Goal: Check status

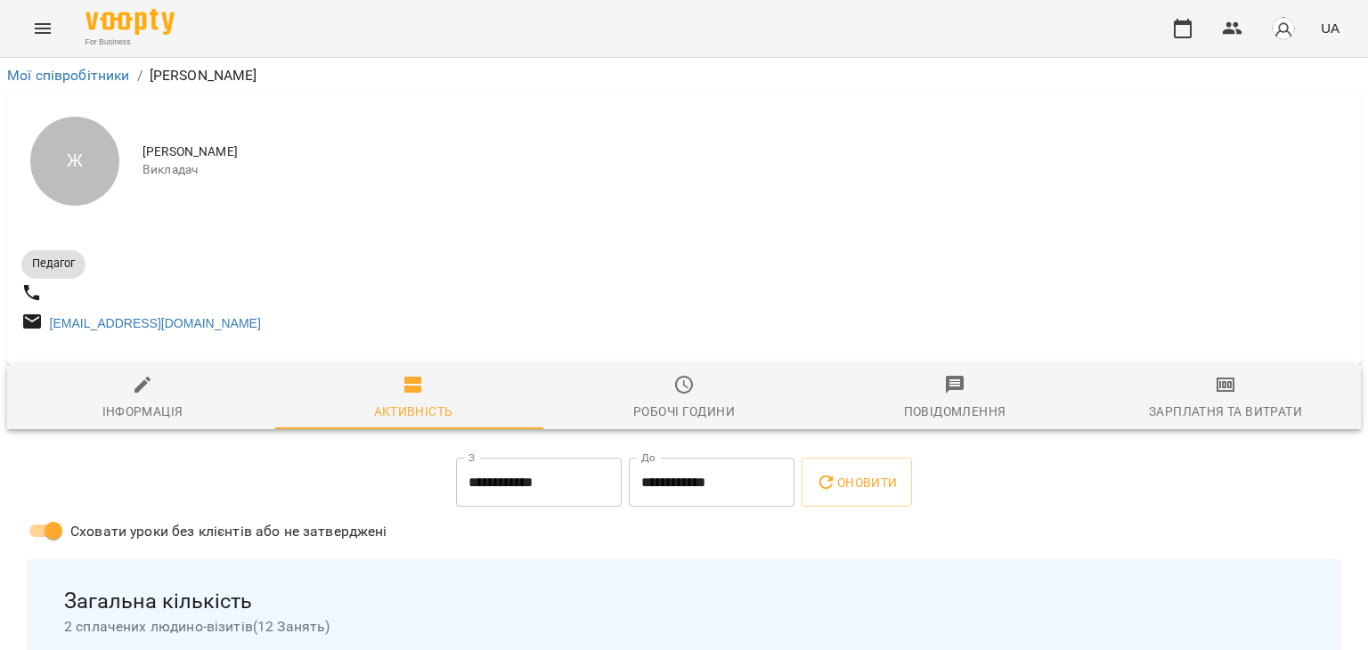
scroll to position [600, 0]
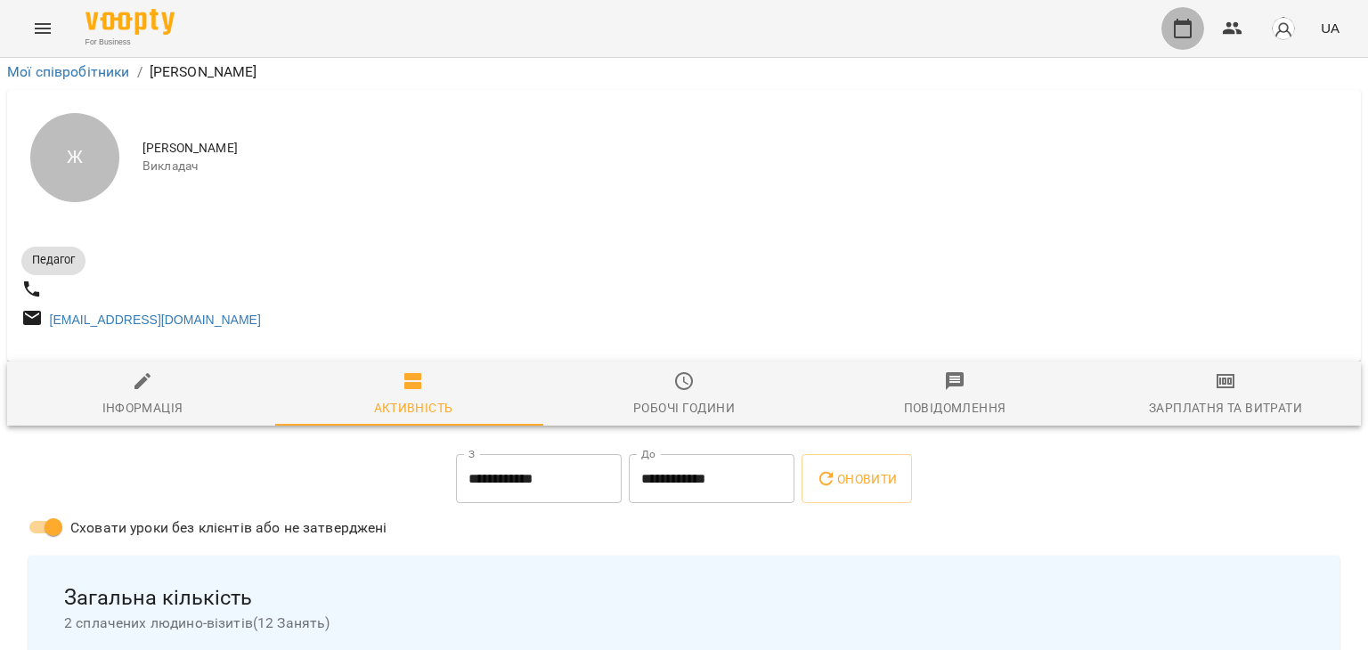
click at [1170, 39] on button "button" at bounding box center [1183, 28] width 43 height 43
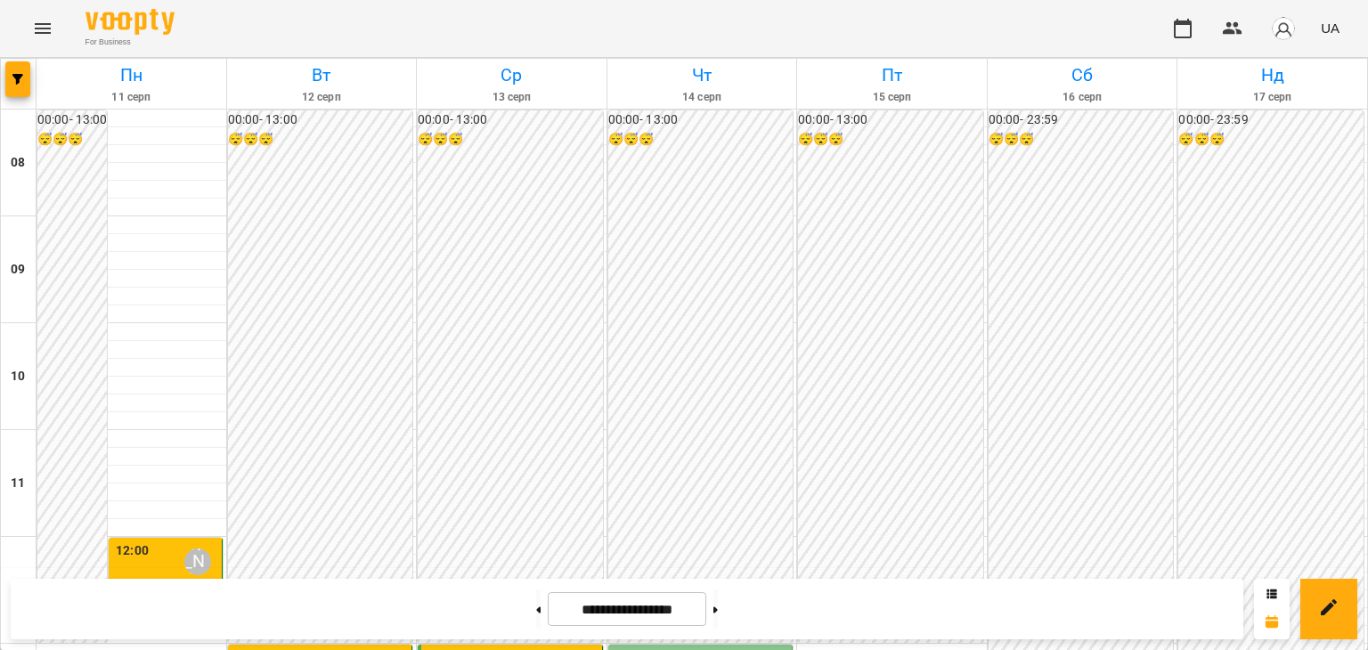
scroll to position [447, 0]
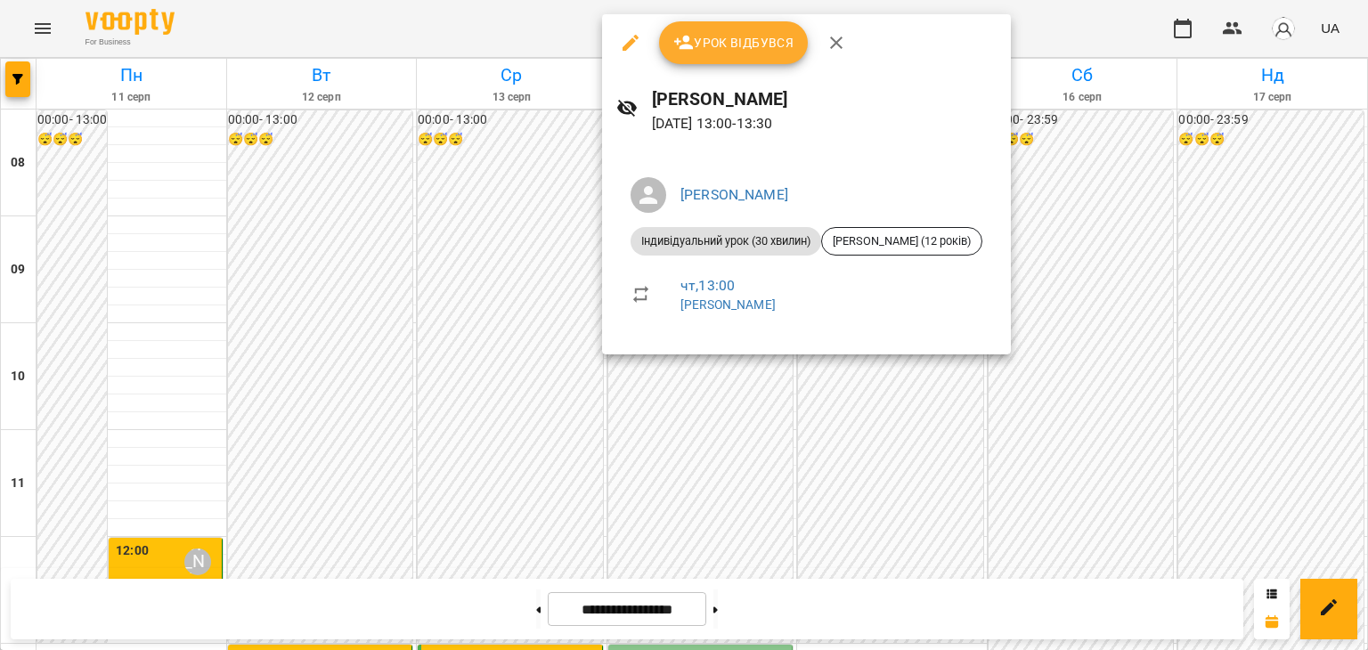
click at [691, 453] on div at bounding box center [684, 325] width 1368 height 650
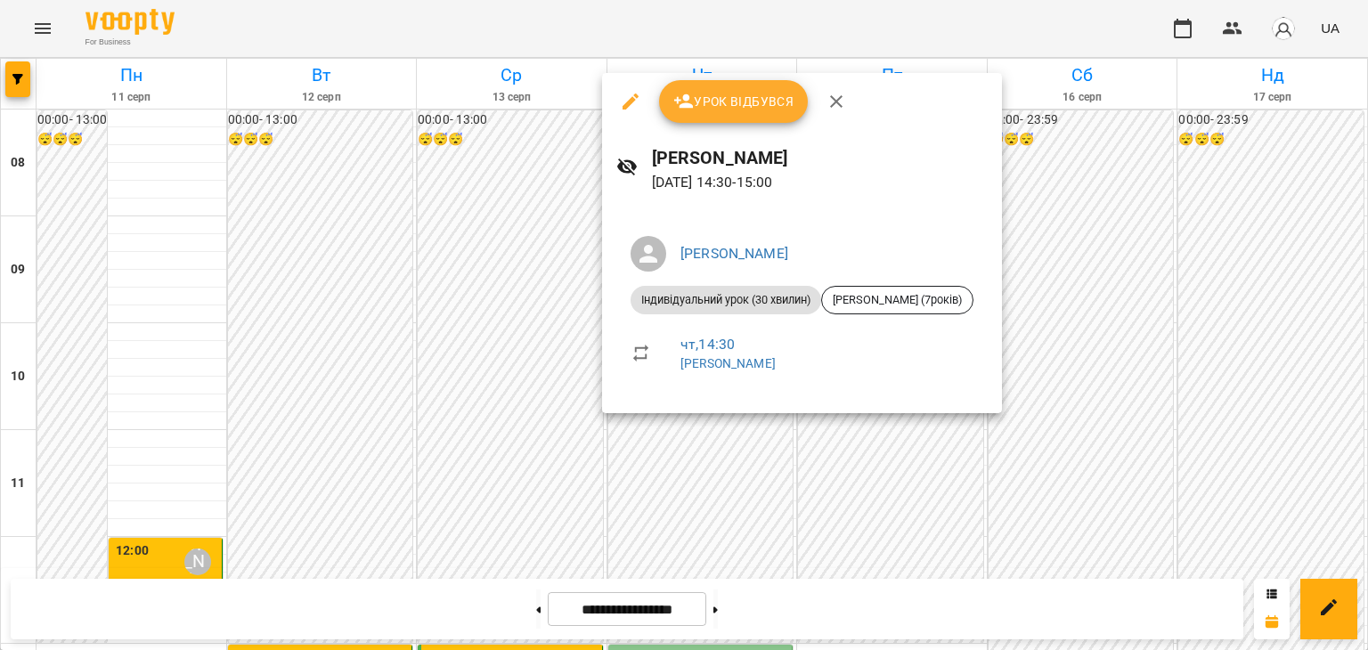
click at [695, 433] on div at bounding box center [684, 325] width 1368 height 650
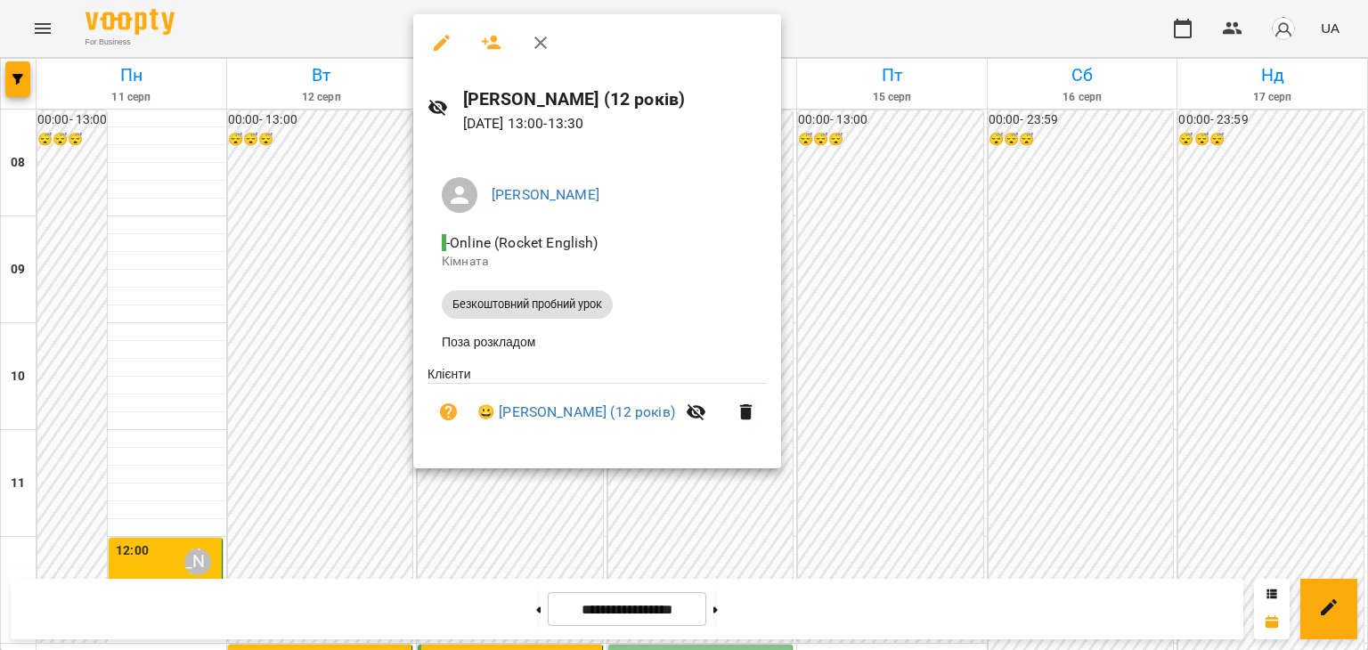
click at [931, 339] on div at bounding box center [684, 325] width 1368 height 650
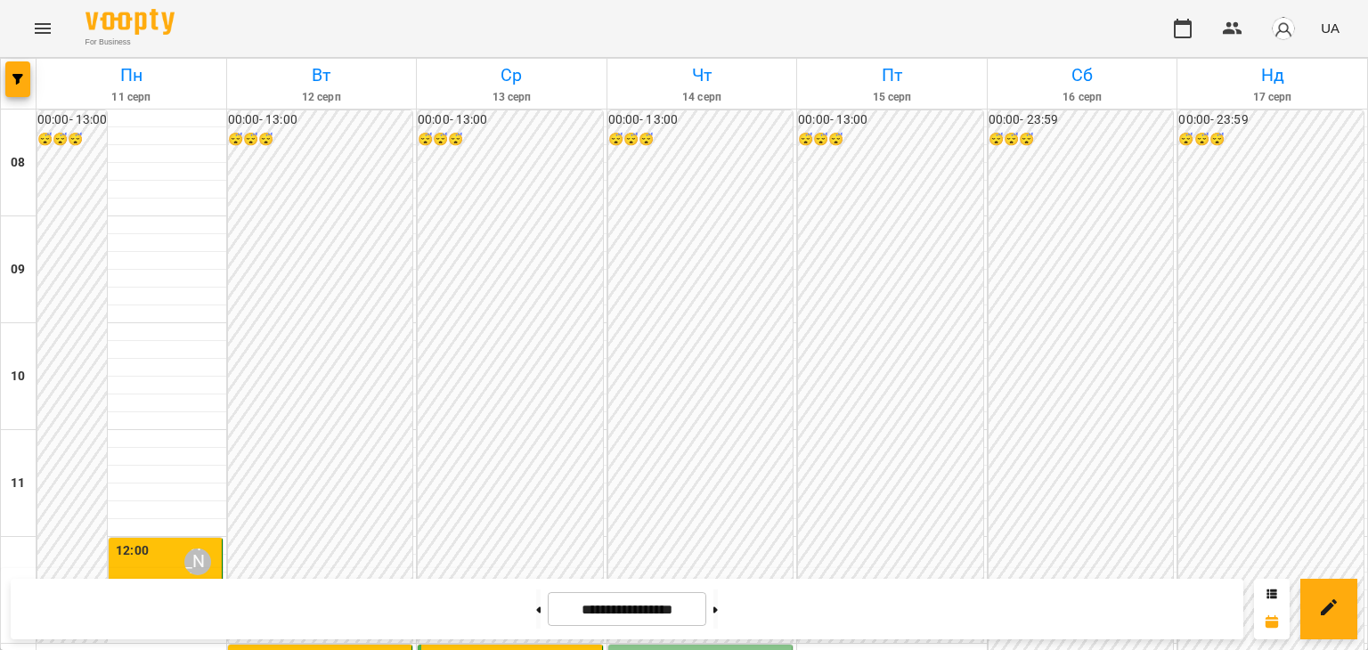
scroll to position [517, 0]
click at [868, 88] on h6 "Пт" at bounding box center [892, 75] width 184 height 28
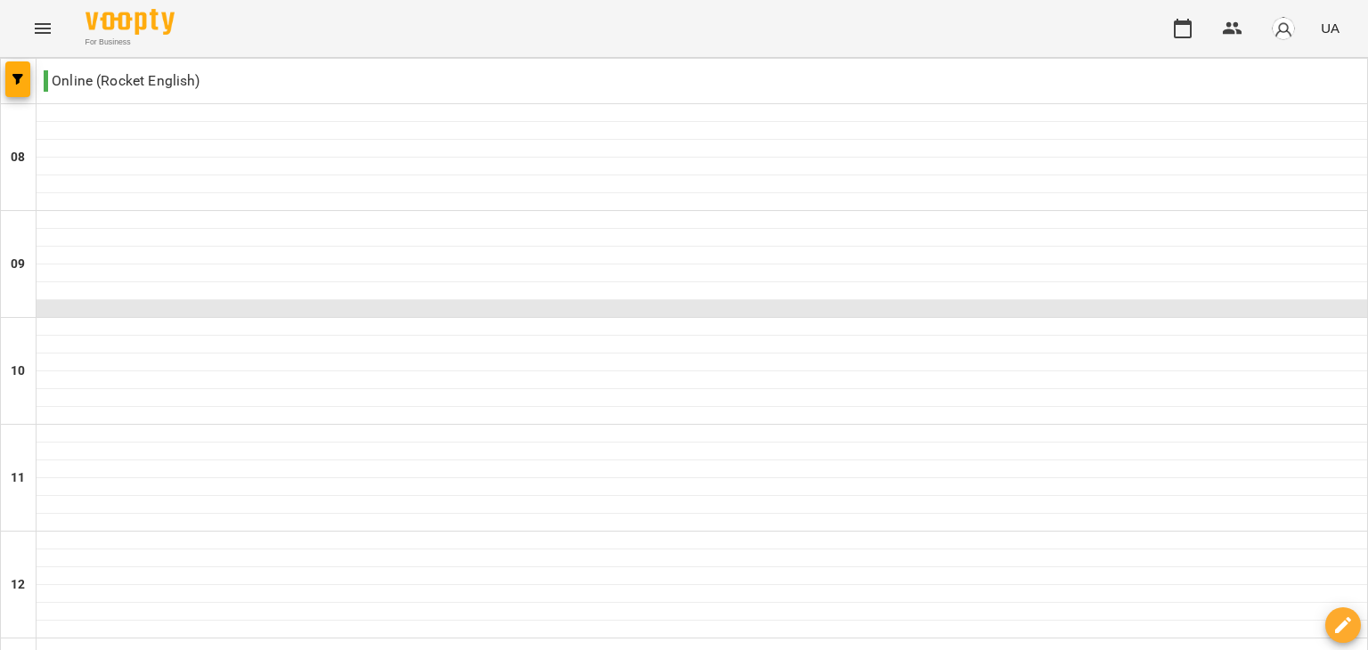
scroll to position [0, 0]
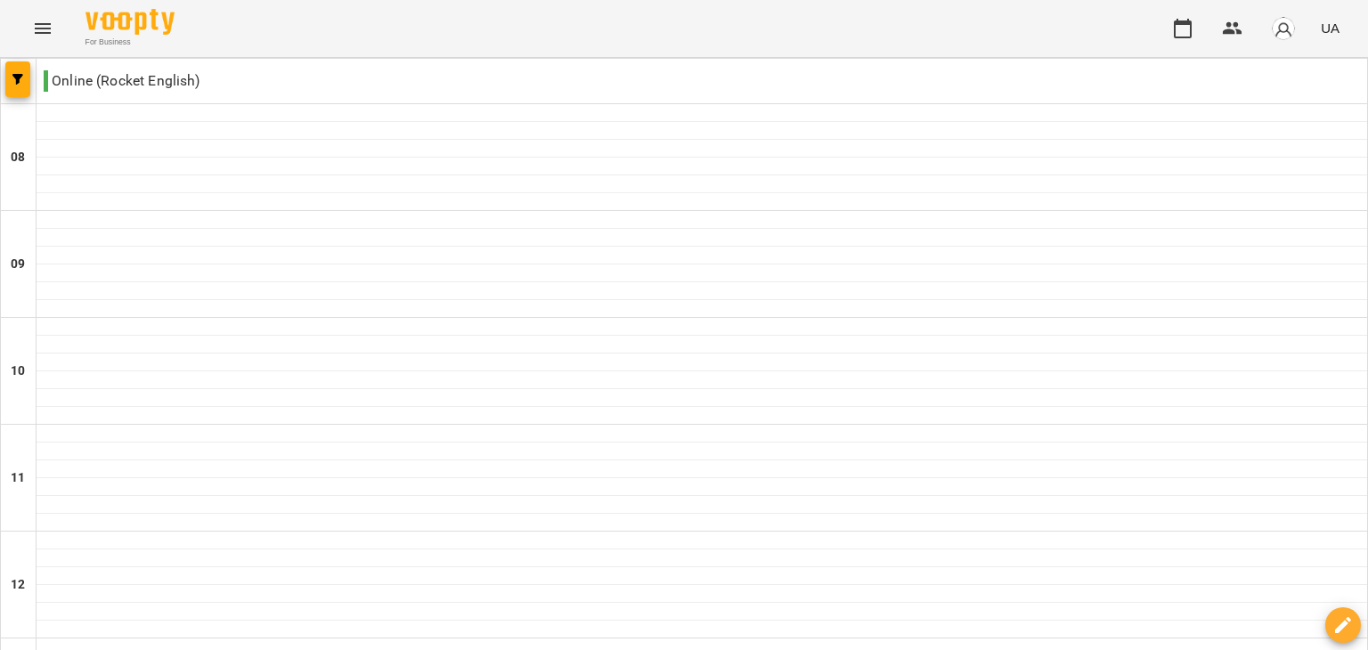
click at [37, 26] on icon "Menu" at bounding box center [42, 28] width 21 height 21
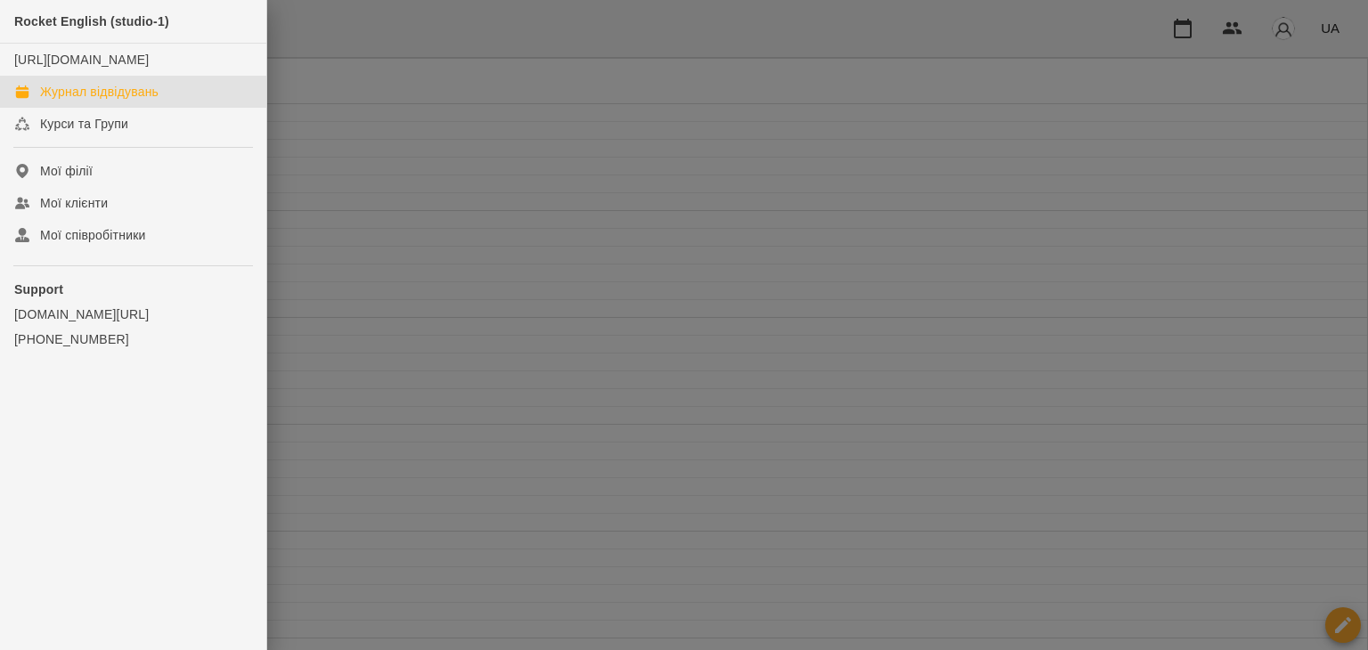
click at [75, 101] on div "Журнал відвідувань" at bounding box center [99, 92] width 118 height 18
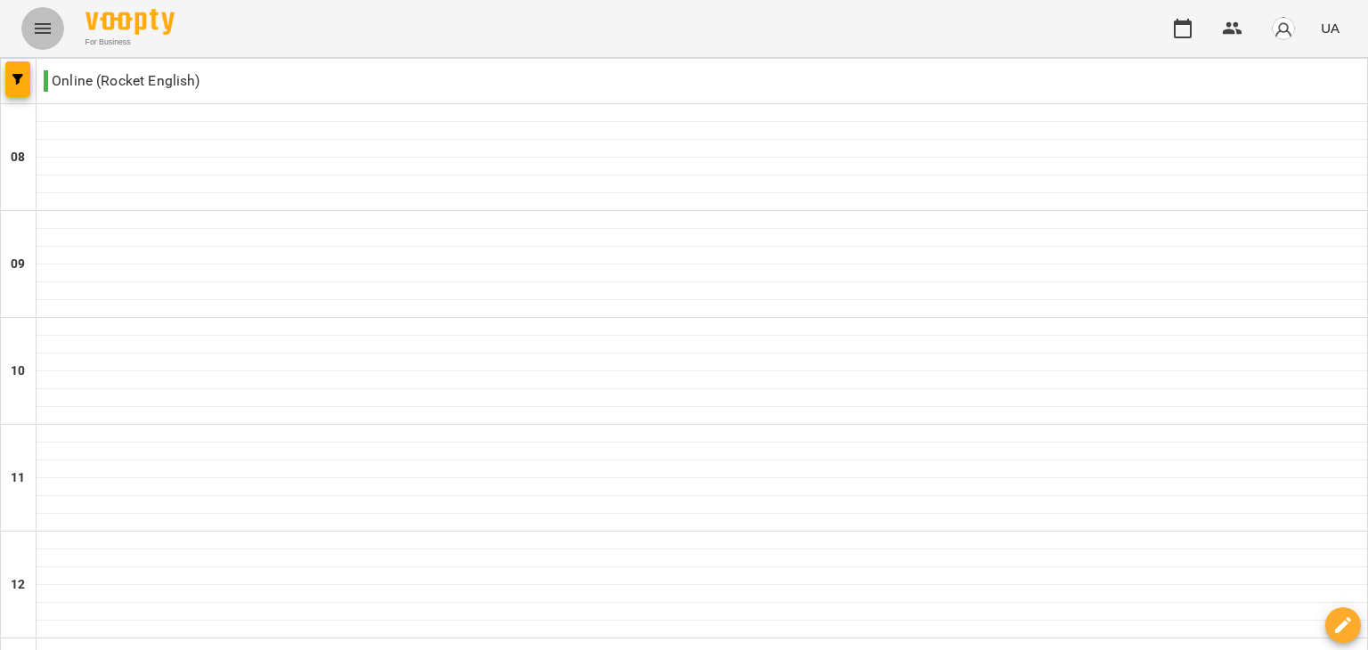
click at [43, 31] on icon "Menu" at bounding box center [42, 28] width 21 height 21
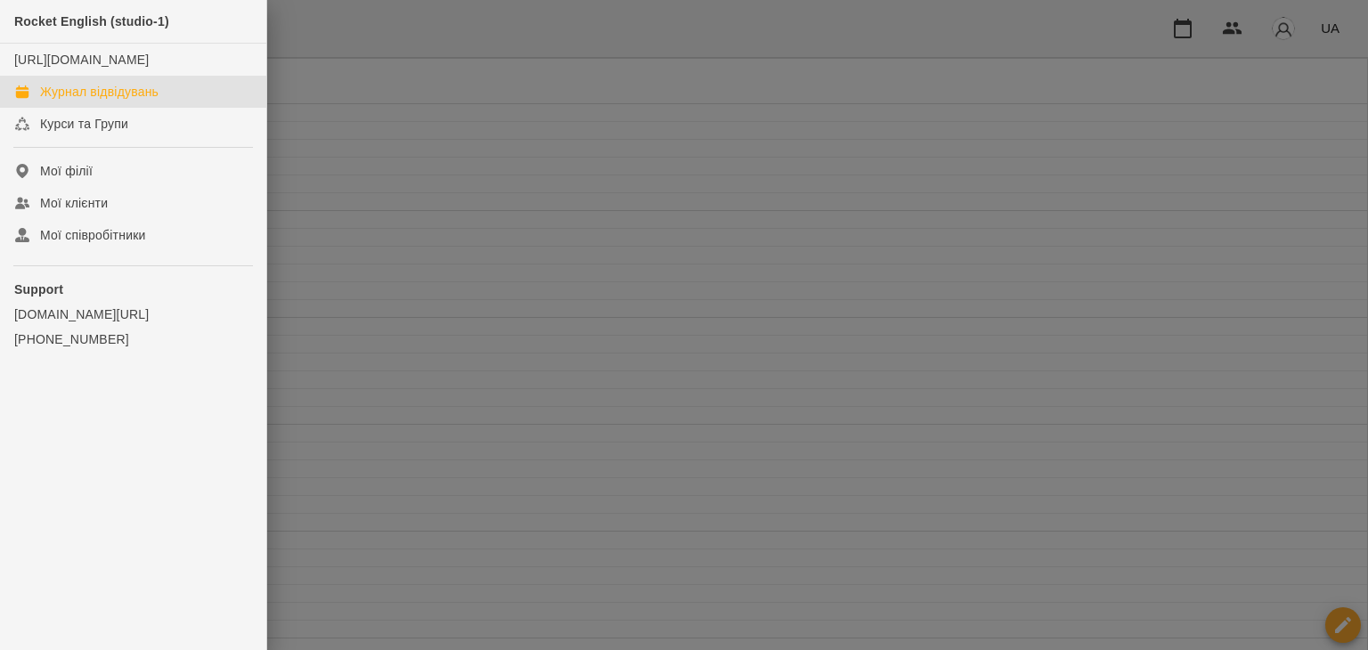
click at [347, 102] on div at bounding box center [684, 325] width 1368 height 650
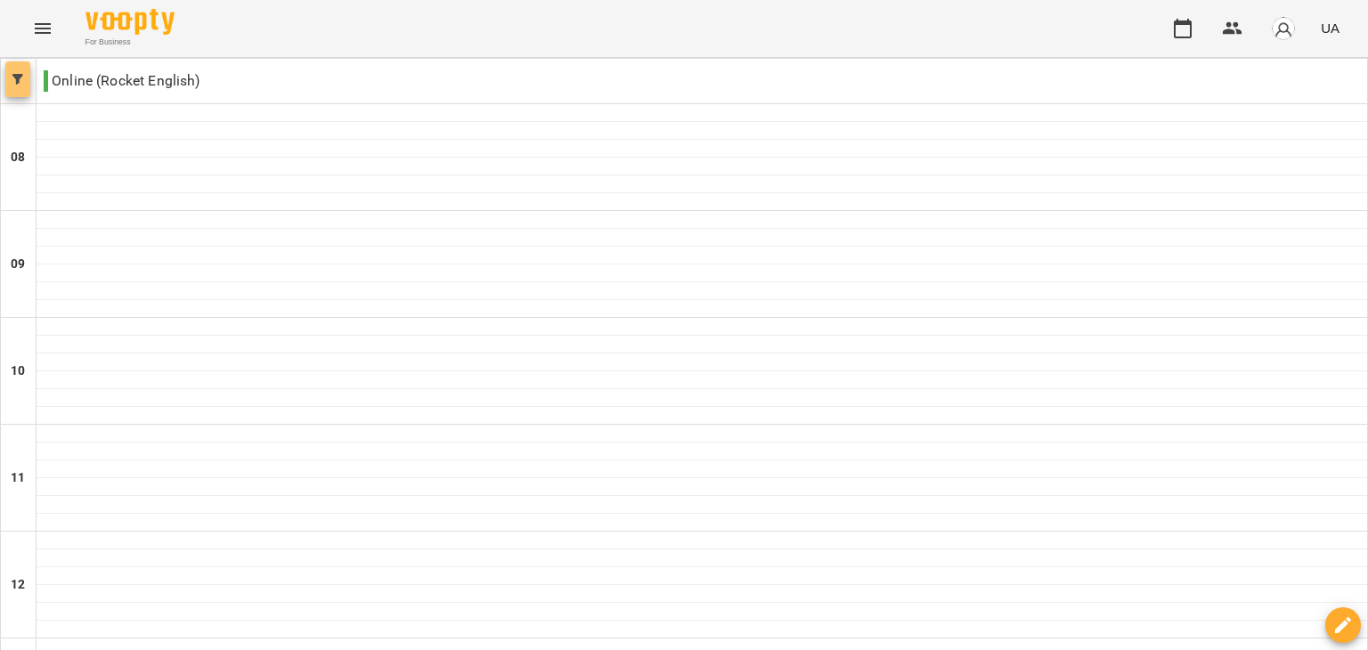
click at [12, 87] on button "button" at bounding box center [17, 79] width 25 height 36
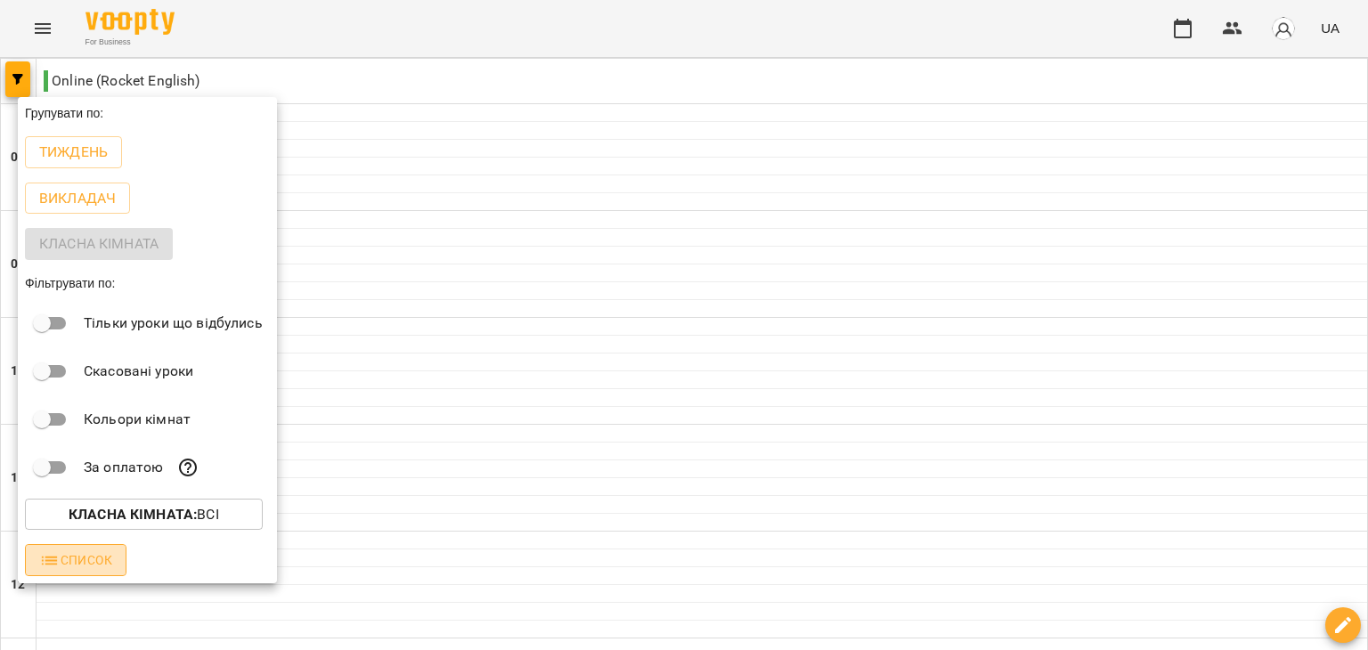
click at [119, 570] on button "Список" at bounding box center [76, 560] width 102 height 32
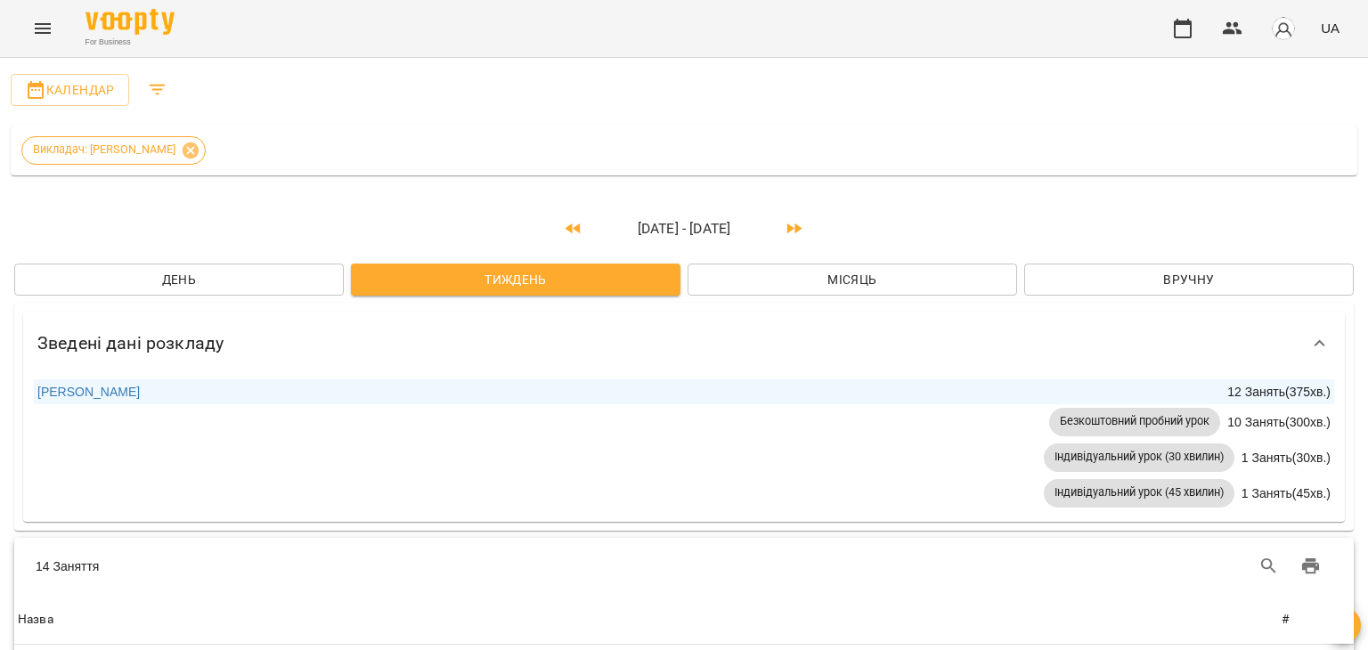
scroll to position [661, 0]
